Goal: Task Accomplishment & Management: Use online tool/utility

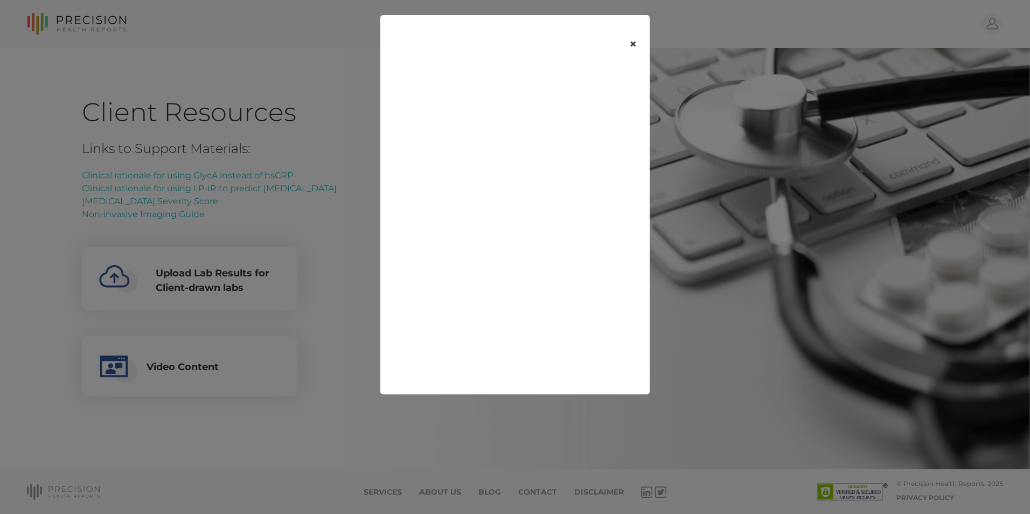
click at [634, 45] on button "×" at bounding box center [632, 44] width 33 height 45
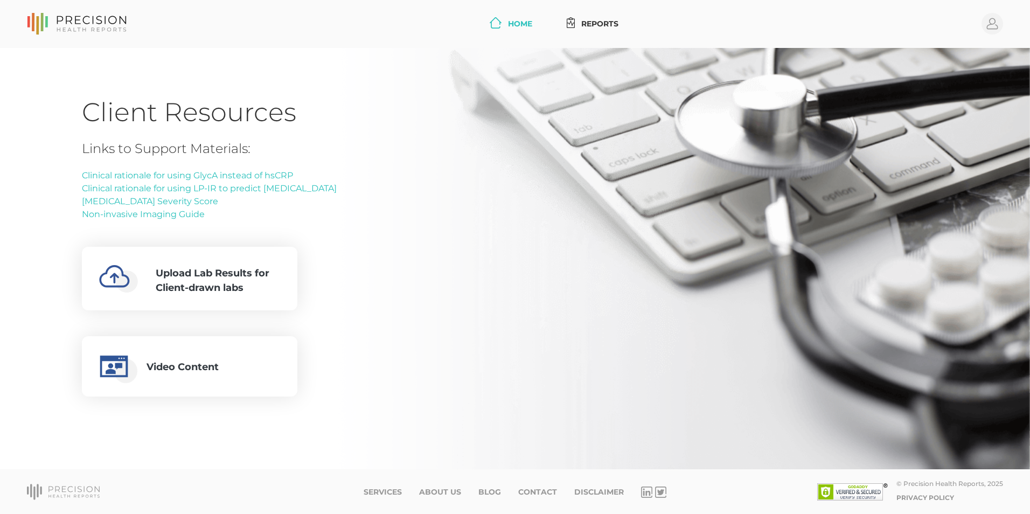
click at [508, 25] on link "Home" at bounding box center [510, 24] width 51 height 20
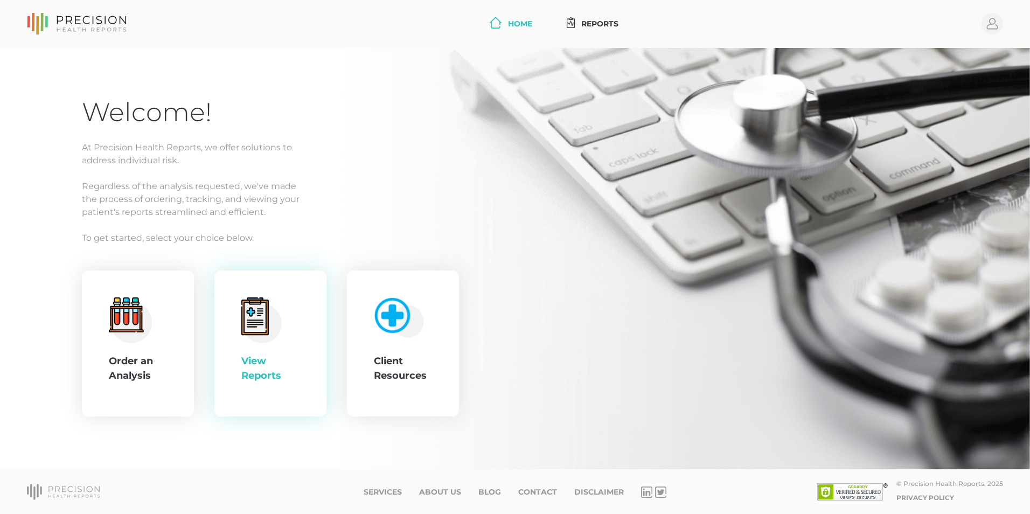
click at [267, 366] on div "View Reports" at bounding box center [270, 368] width 58 height 29
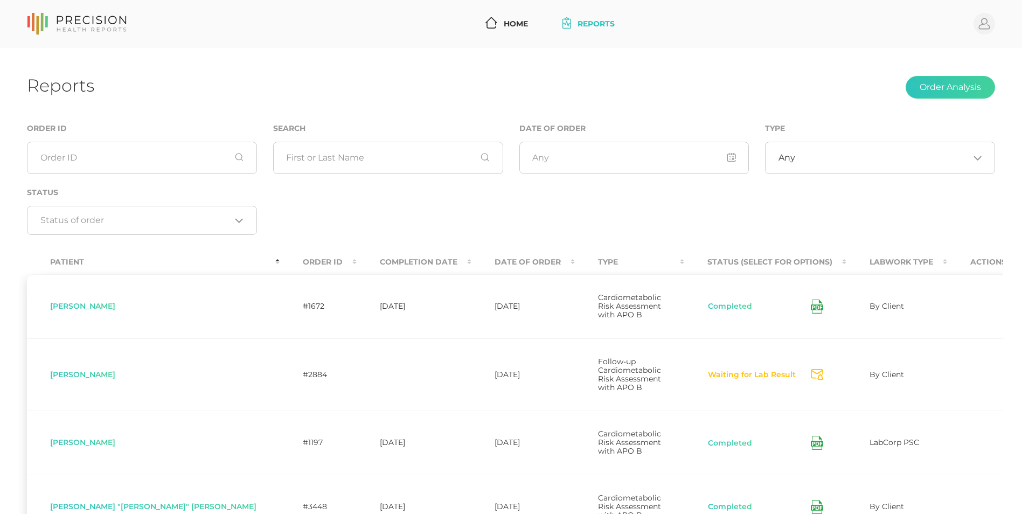
click at [471, 250] on th "Date Of Order" at bounding box center [522, 262] width 103 height 24
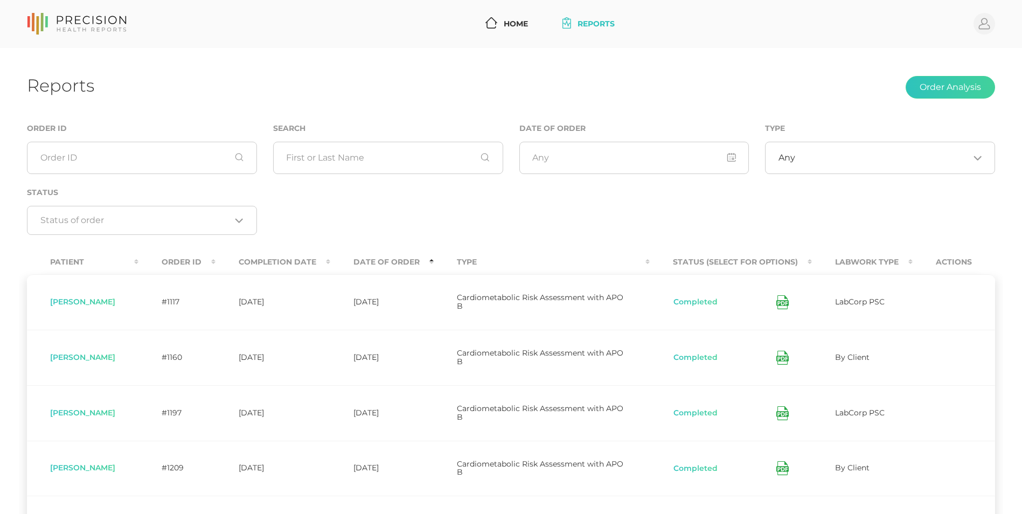
click at [413, 255] on th "Date Of Order" at bounding box center [381, 262] width 103 height 24
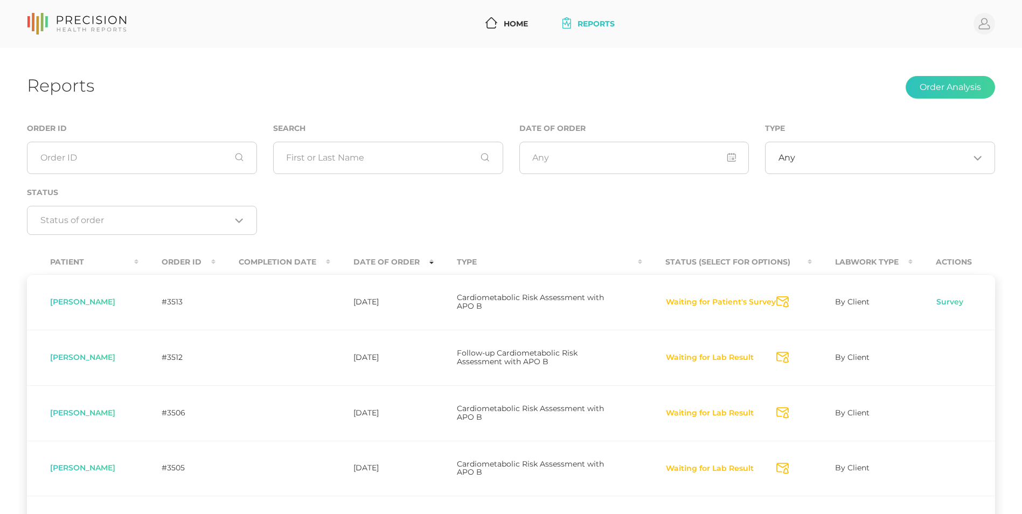
click at [592, 23] on link "Reports" at bounding box center [588, 24] width 61 height 20
click at [520, 19] on link "Home" at bounding box center [506, 24] width 51 height 20
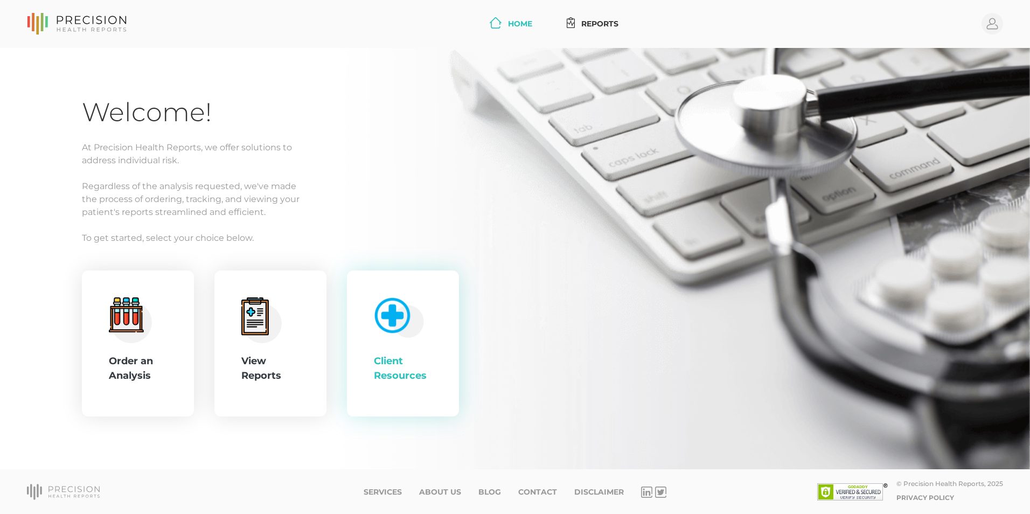
click at [399, 379] on div "Client Resources" at bounding box center [403, 368] width 58 height 29
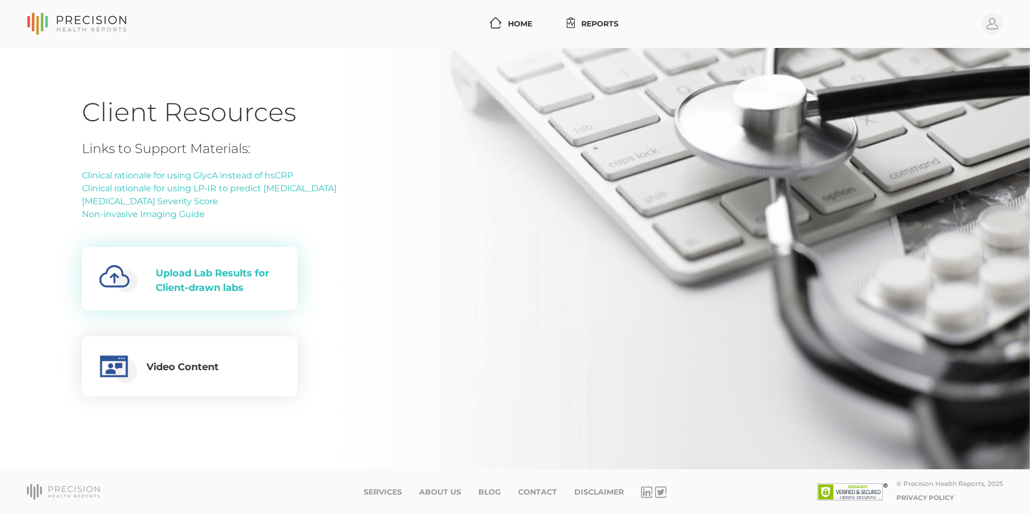
click at [220, 284] on div "Upload Lab Results for Client-drawn labs" at bounding box center [218, 280] width 124 height 29
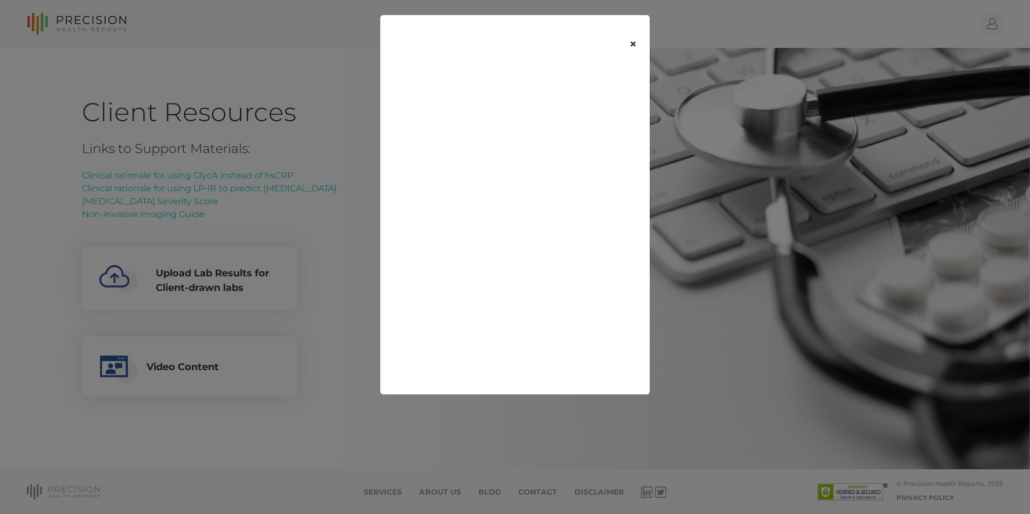
click at [634, 48] on button "×" at bounding box center [632, 44] width 33 height 45
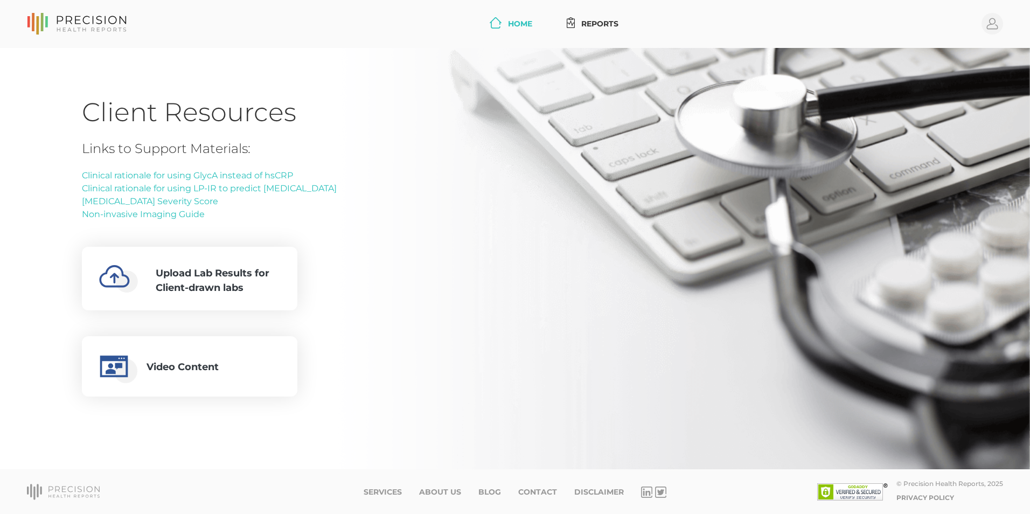
drag, startPoint x: 529, startPoint y: 26, endPoint x: 546, endPoint y: 26, distance: 17.8
click at [529, 26] on link "Home" at bounding box center [510, 24] width 51 height 20
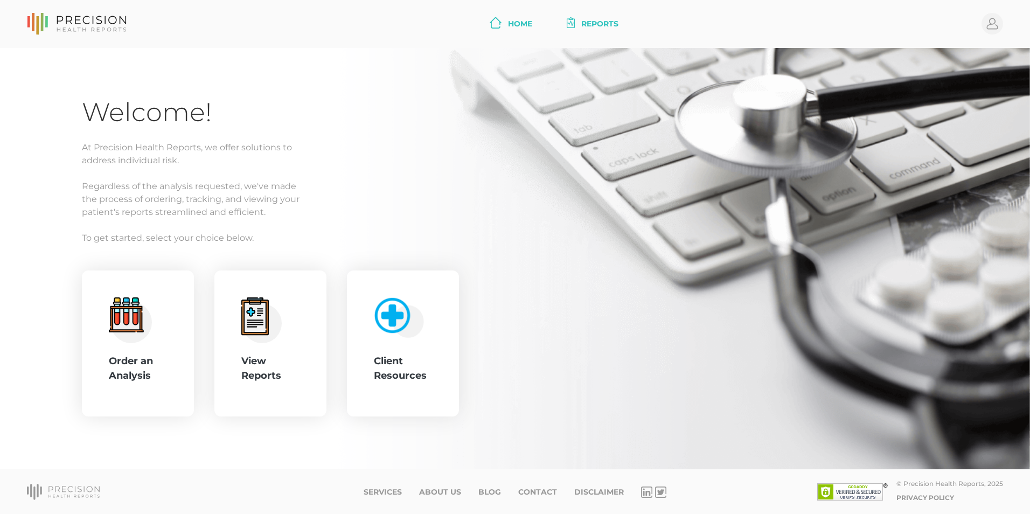
click at [610, 25] on link "Reports" at bounding box center [593, 24] width 61 height 20
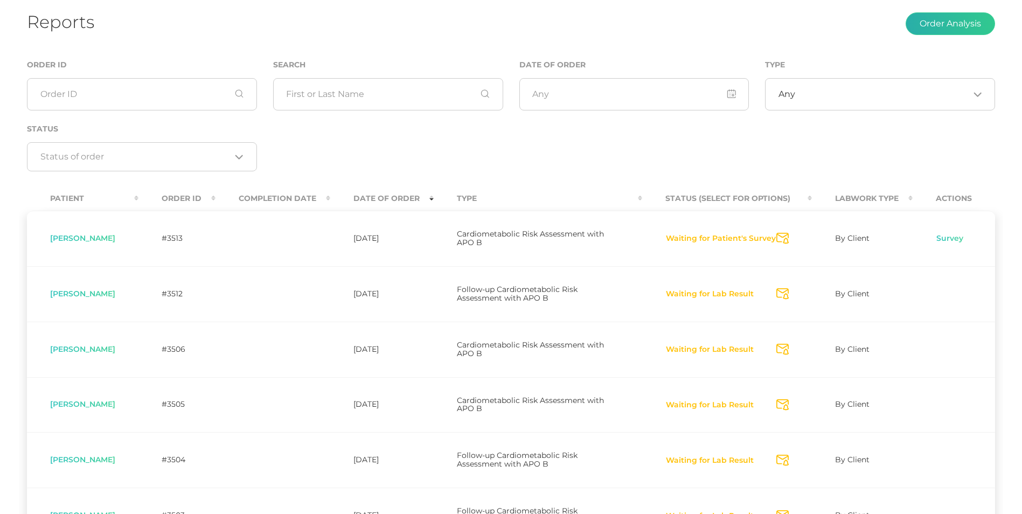
scroll to position [65, 0]
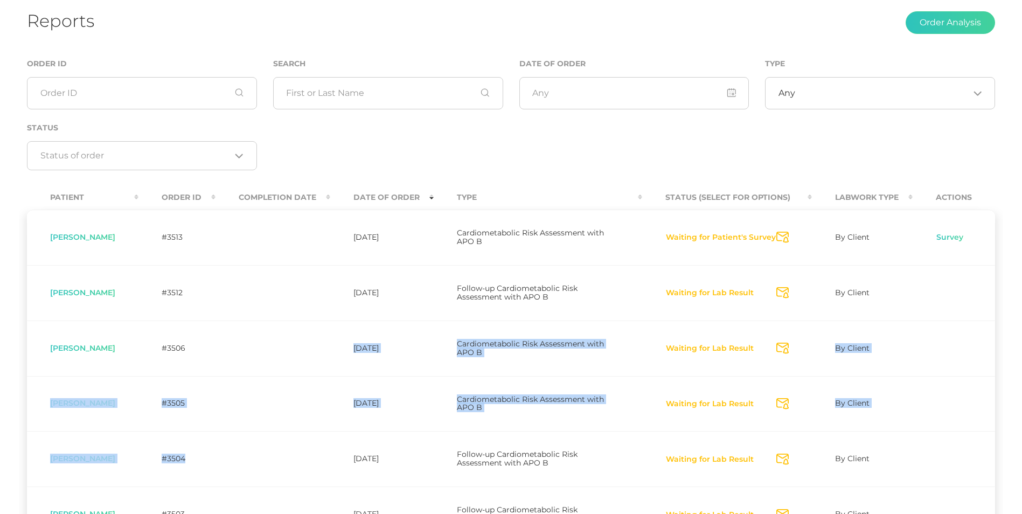
drag, startPoint x: 226, startPoint y: 502, endPoint x: 227, endPoint y: 542, distance: 39.9
click at [227, 513] on html "Home Reports Profile Reports Order Analysis Order ID Search Date of Order Type …" at bounding box center [511, 404] width 1022 height 939
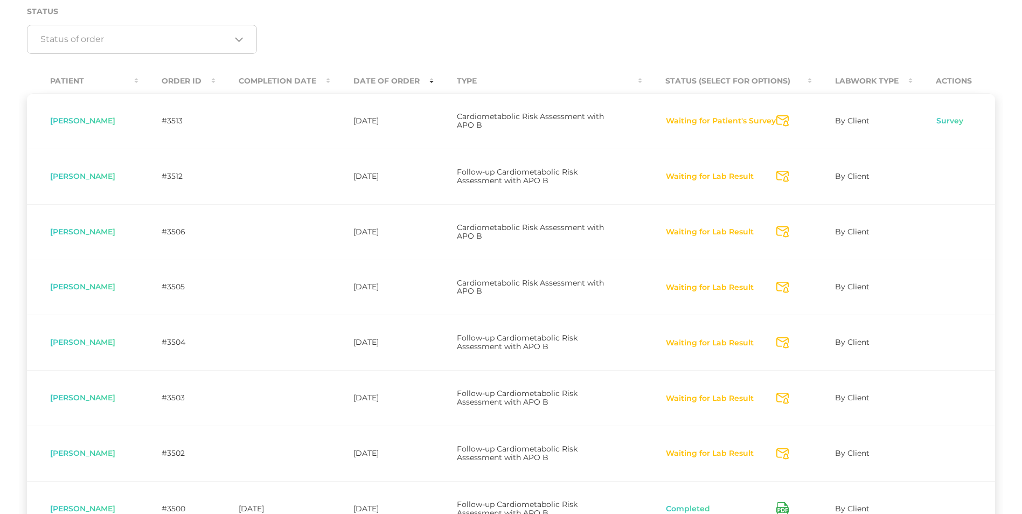
click at [703, 58] on div "Order ID Search Date of Order Type Any Loading... Status Loading..." at bounding box center [511, 3] width 984 height 125
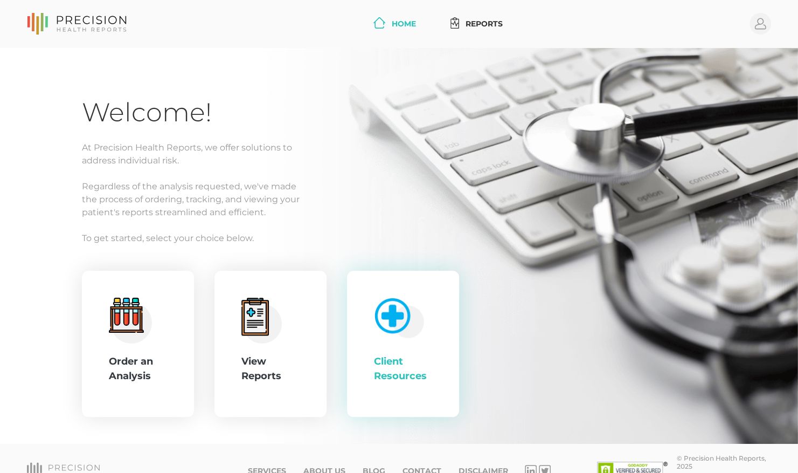
click at [398, 358] on div "Client Resources" at bounding box center [403, 368] width 58 height 29
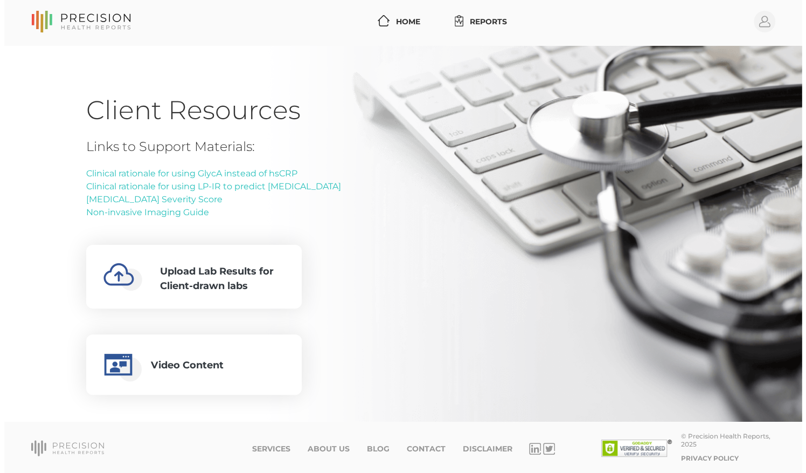
scroll to position [3, 0]
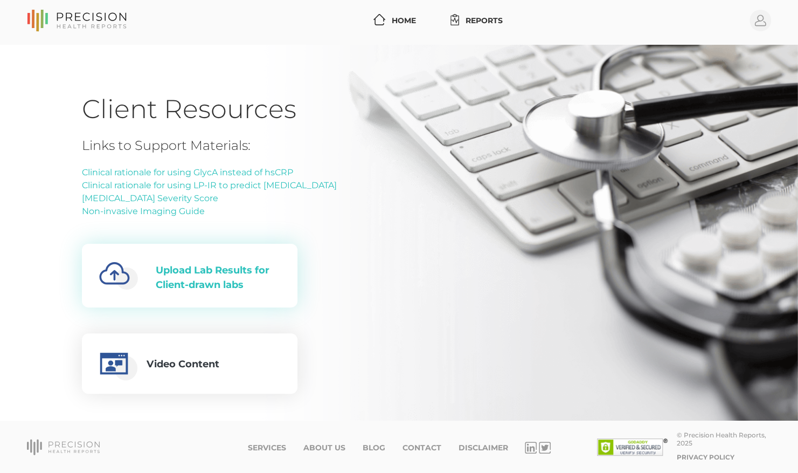
click at [246, 277] on div "Upload Lab Results for Client-drawn labs" at bounding box center [218, 277] width 124 height 29
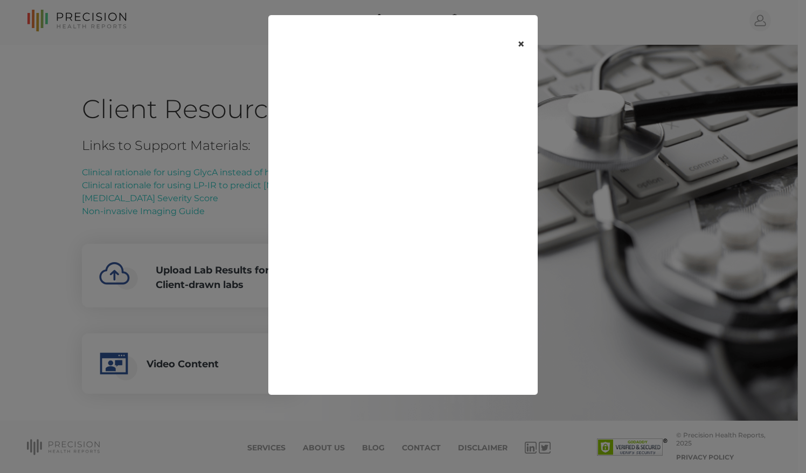
click at [519, 44] on button "×" at bounding box center [520, 44] width 33 height 45
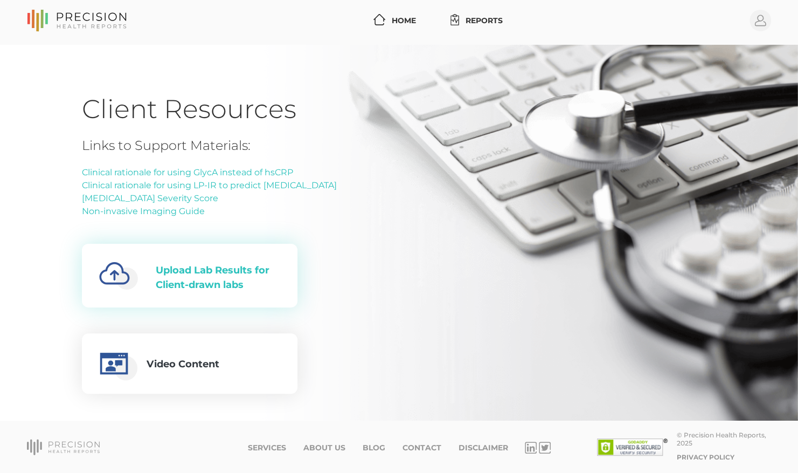
click at [238, 263] on div "Upload Lab Results for Client-drawn labs" at bounding box center [218, 277] width 124 height 29
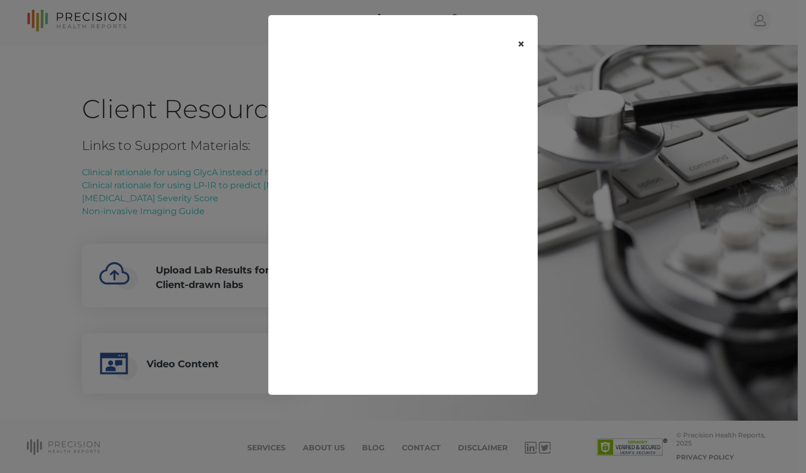
click at [519, 44] on button "×" at bounding box center [520, 44] width 33 height 45
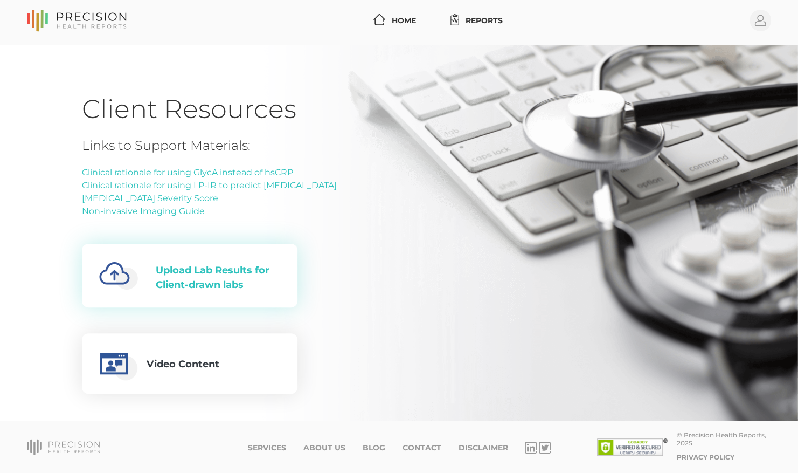
click at [244, 279] on div "Upload Lab Results for Client-drawn labs" at bounding box center [218, 277] width 124 height 29
